Goal: Browse casually

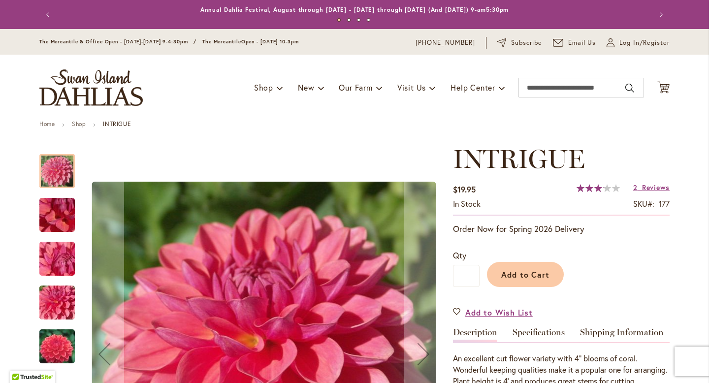
type input "**********"
click at [45, 217] on img "INTRIGUE" at bounding box center [57, 215] width 71 height 53
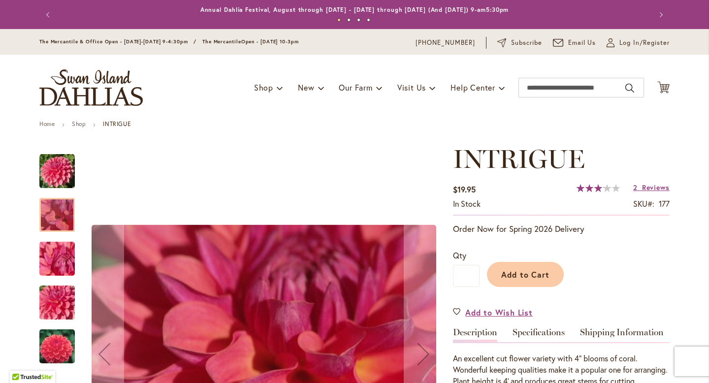
click at [53, 256] on img "INTRIGUE" at bounding box center [57, 258] width 71 height 53
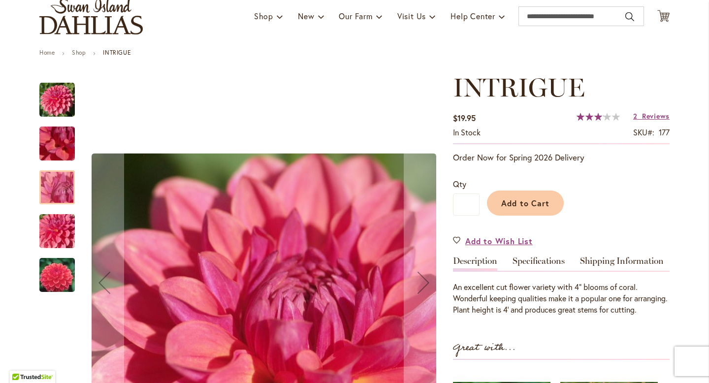
scroll to position [64, 0]
